Goal: Contribute content

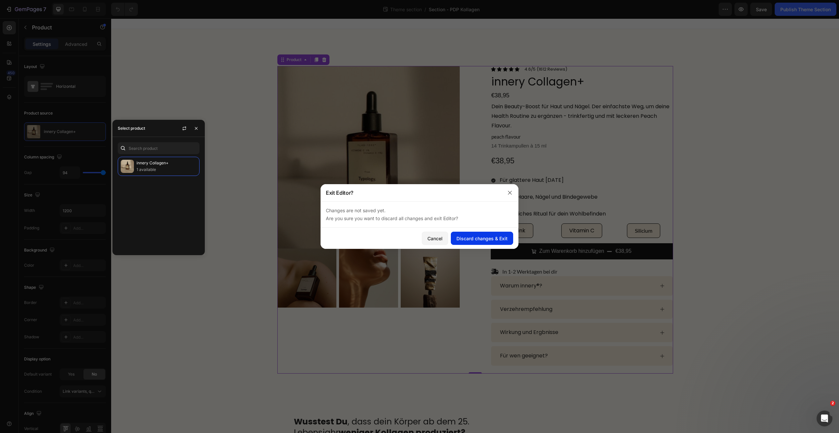
click at [488, 240] on div "Discard changes & Exit" at bounding box center [482, 238] width 51 height 7
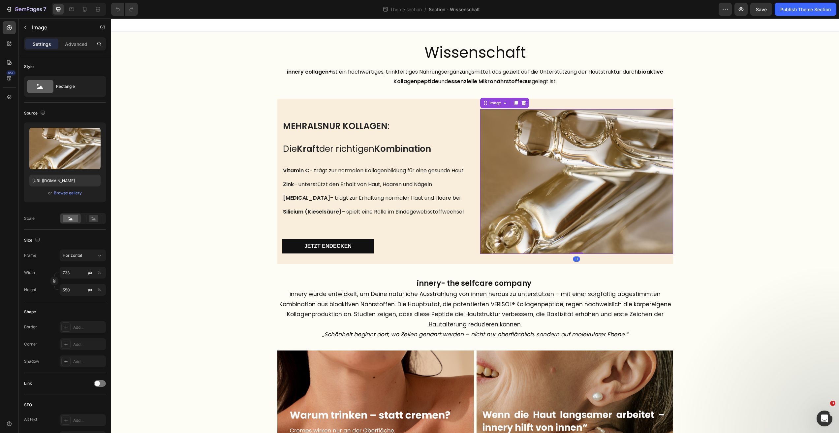
click at [556, 209] on img at bounding box center [576, 181] width 193 height 145
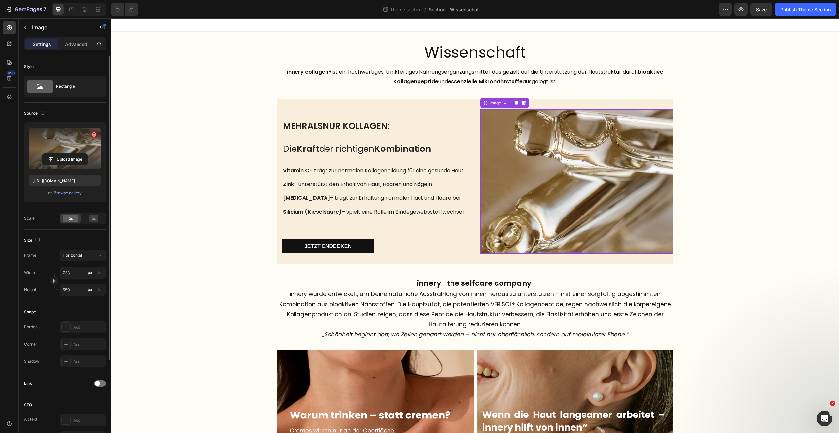
click at [92, 136] on icon "button" at bounding box center [94, 134] width 7 height 7
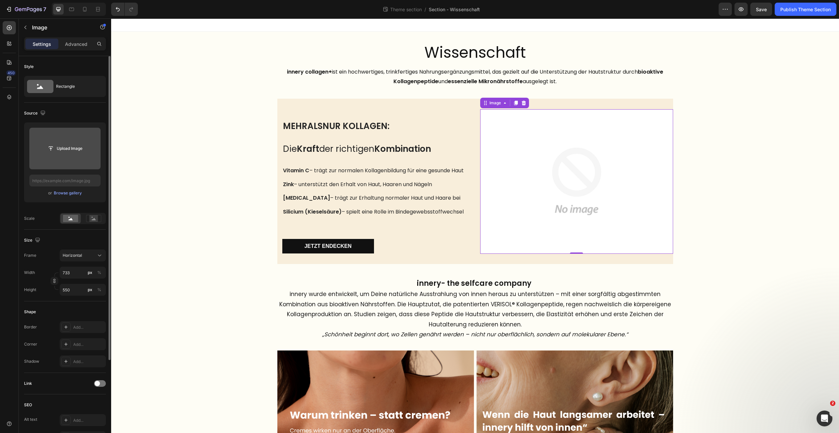
type input "C:\fakepath\494A0336.CR3"
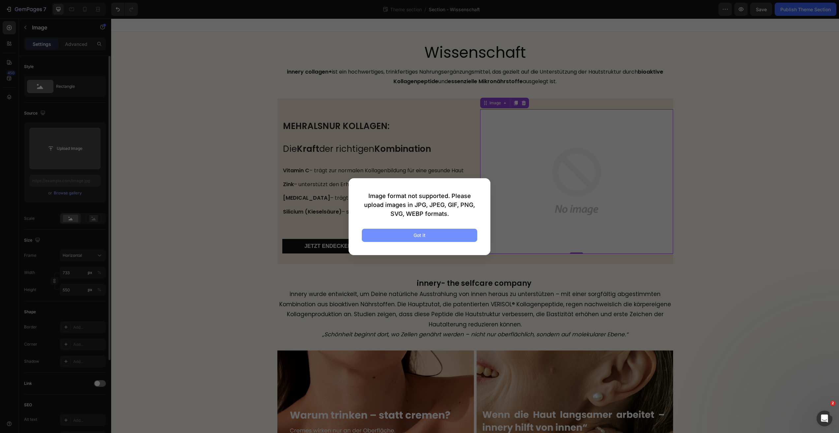
click at [385, 236] on button "Got it" at bounding box center [419, 235] width 115 height 13
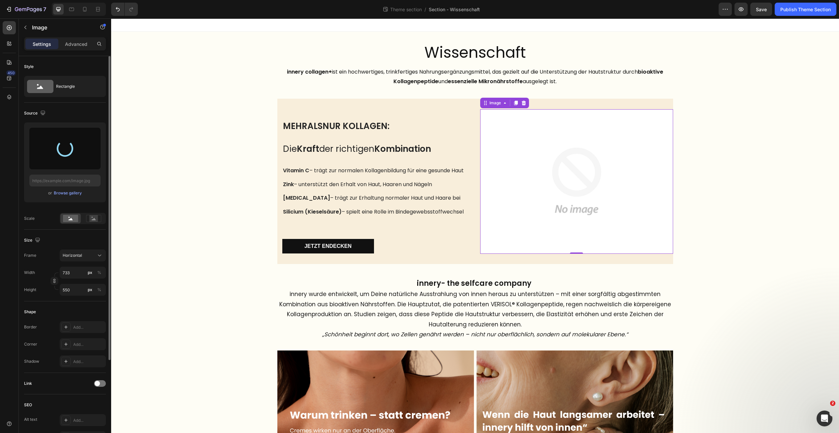
type input "https://cdn.shopify.com/s/files/1/0972/8154/0436/files/gempages_573652983133242…"
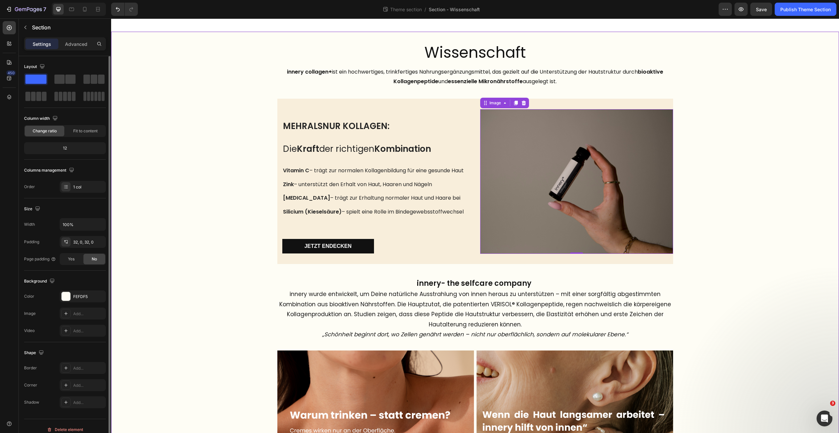
click at [627, 230] on img at bounding box center [576, 181] width 193 height 145
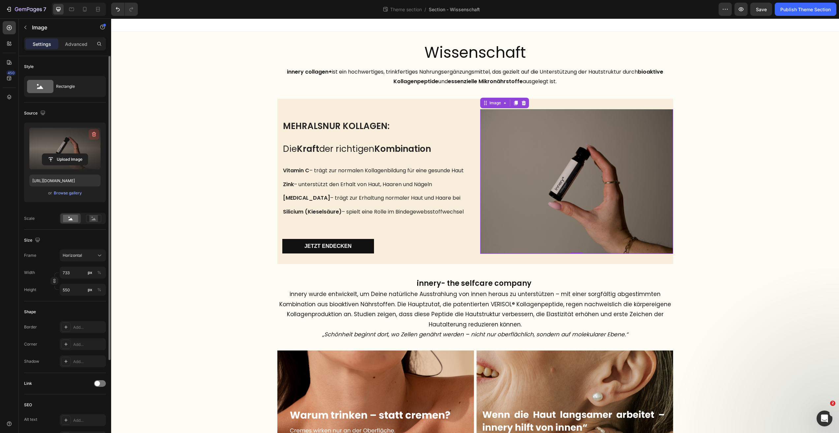
click at [95, 131] on icon "button" at bounding box center [94, 134] width 7 height 7
